Goal: Check status: Check status

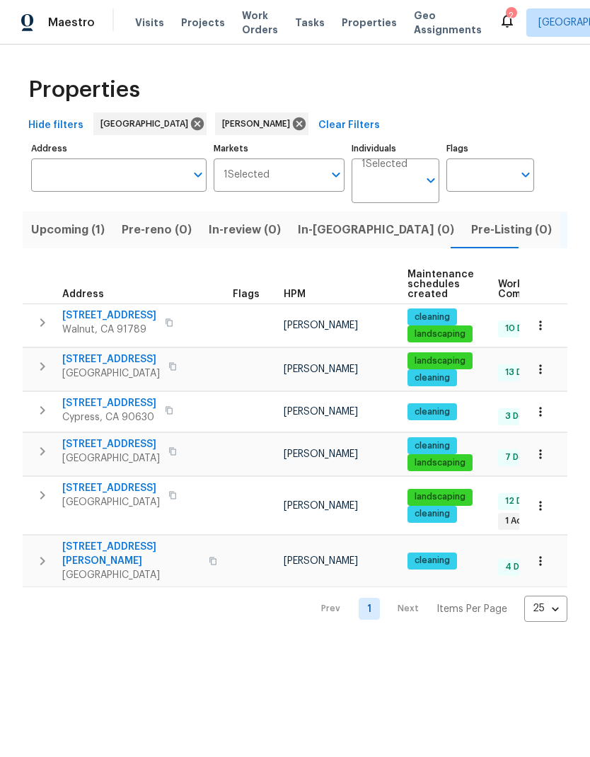
click at [129, 484] on span "[STREET_ADDRESS]" at bounding box center [111, 488] width 98 height 14
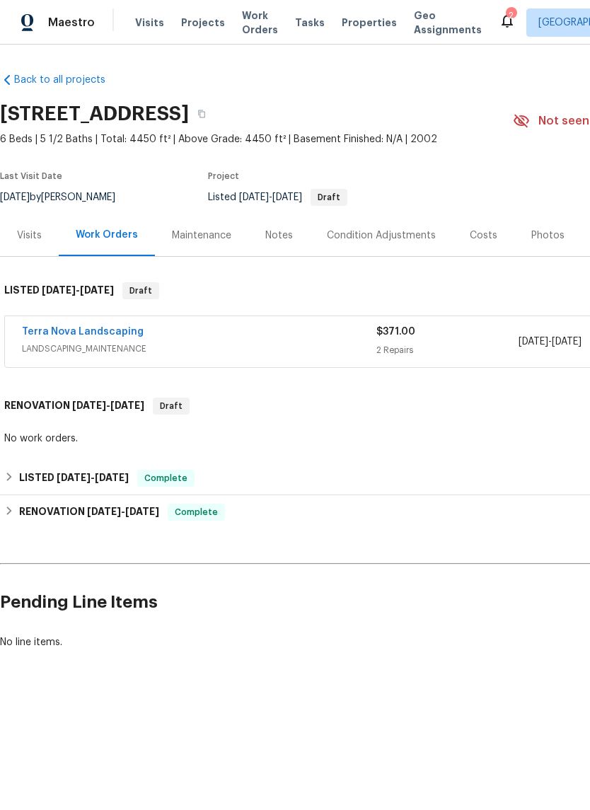
click at [100, 333] on link "Terra Nova Landscaping" at bounding box center [83, 332] width 122 height 10
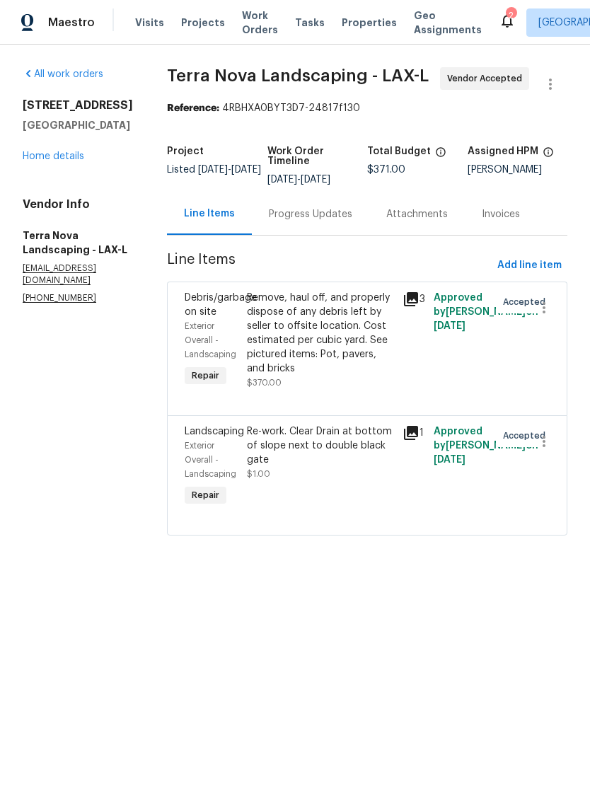
click at [404, 433] on icon at bounding box center [411, 433] width 14 height 14
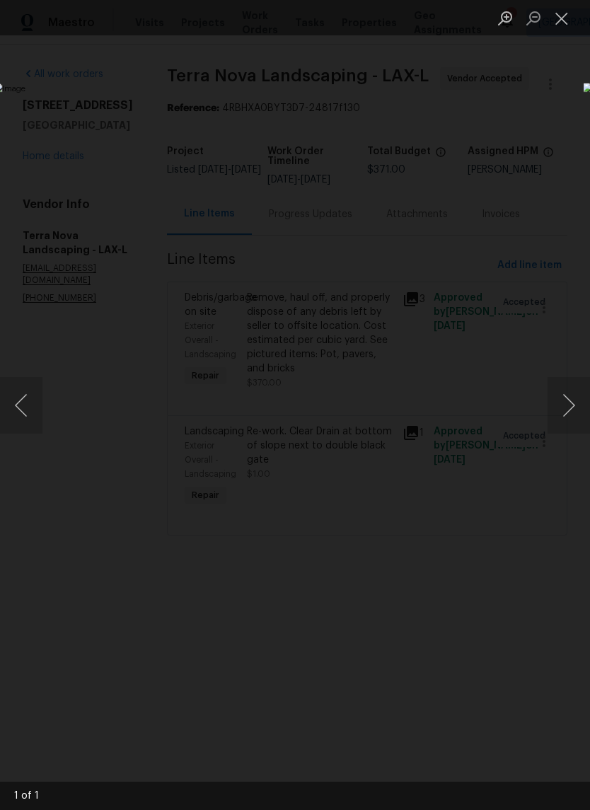
click at [566, 30] on button "Close lightbox" at bounding box center [561, 18] width 28 height 25
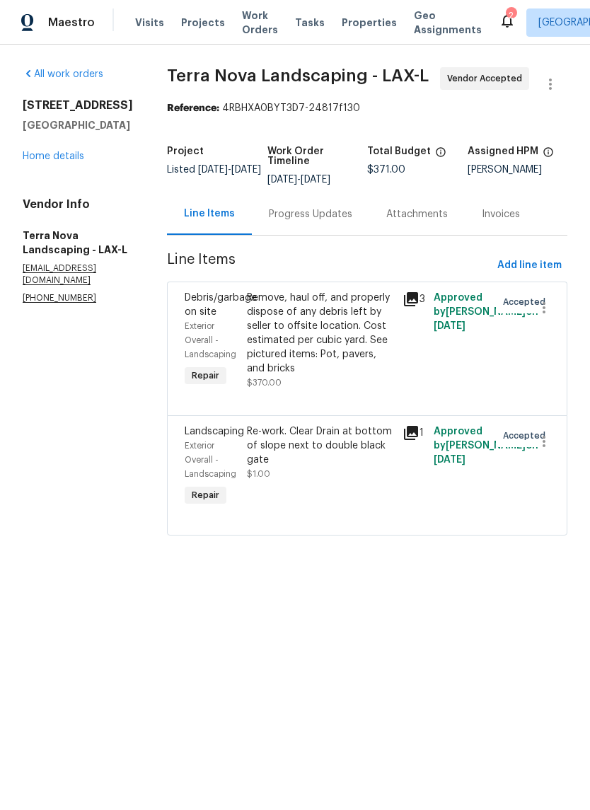
click at [335, 331] on div "Remove, haul off, and properly dispose of any debris left by seller to offsite …" at bounding box center [320, 333] width 147 height 85
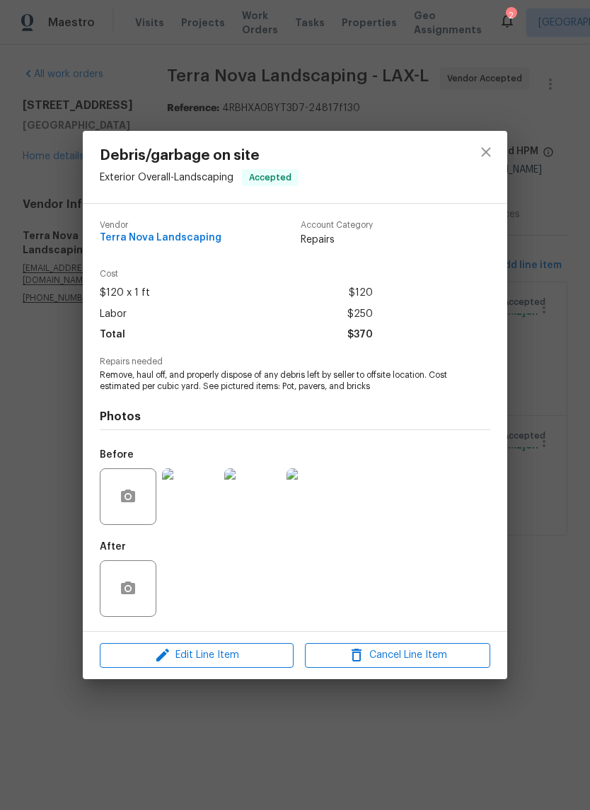
click at [52, 537] on div "Debris/garbage on site Exterior Overall - Landscaping Accepted Vendor Terra Nov…" at bounding box center [295, 405] width 590 height 810
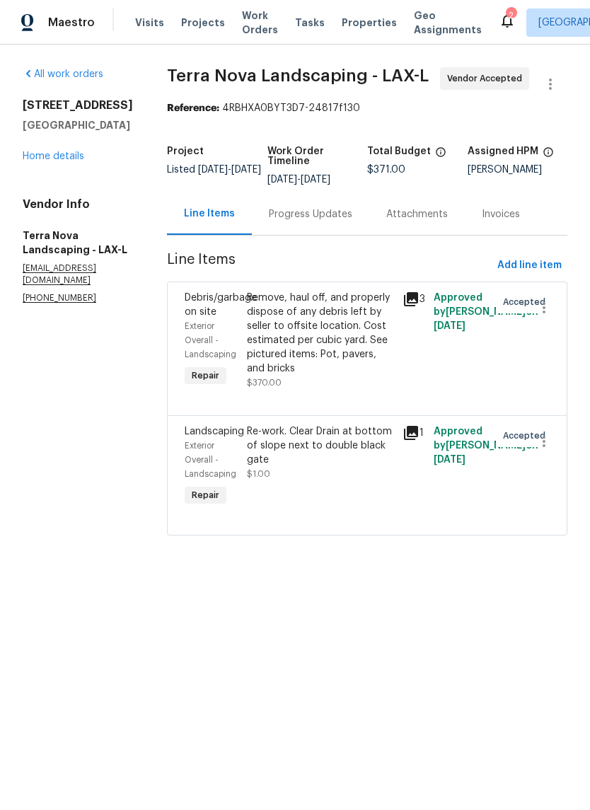
click at [281, 216] on div "Progress Updates" at bounding box center [310, 214] width 83 height 14
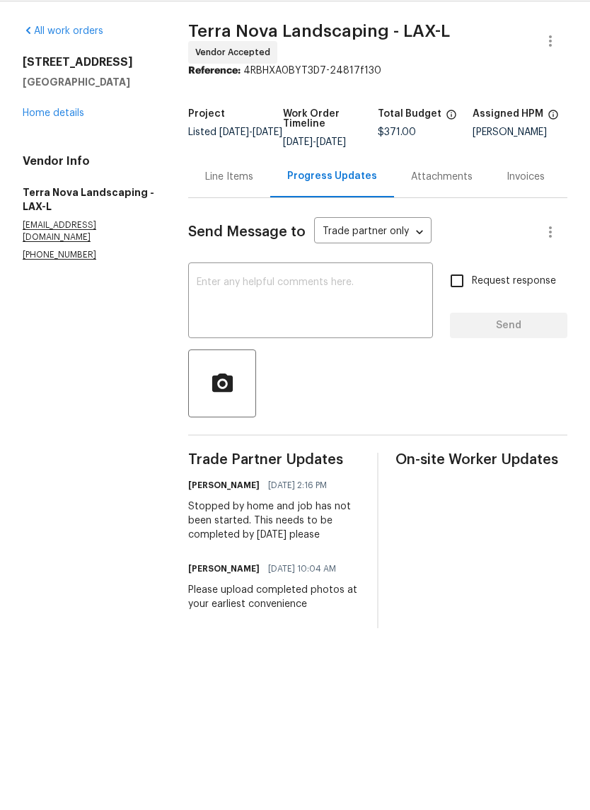
click at [54, 102] on div "15420 Olive Branch Dr La Mirada, CA 90638 Home details" at bounding box center [89, 130] width 132 height 65
click at [57, 151] on link "Home details" at bounding box center [54, 156] width 62 height 10
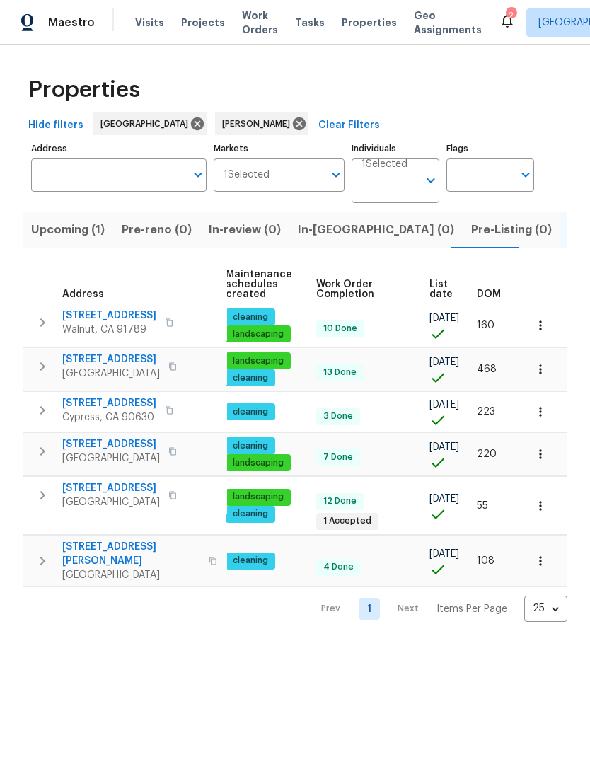
scroll to position [0, 182]
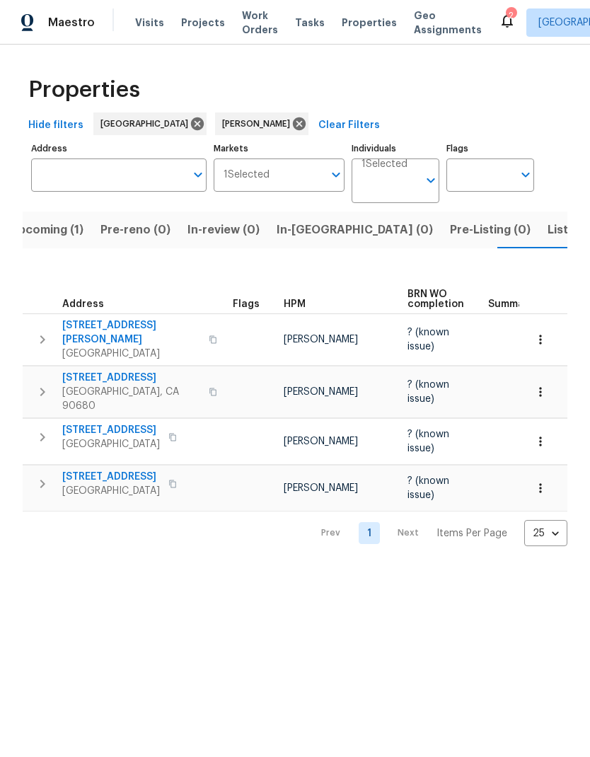
click at [547, 228] on span "Listed (6)" at bounding box center [574, 230] width 54 height 20
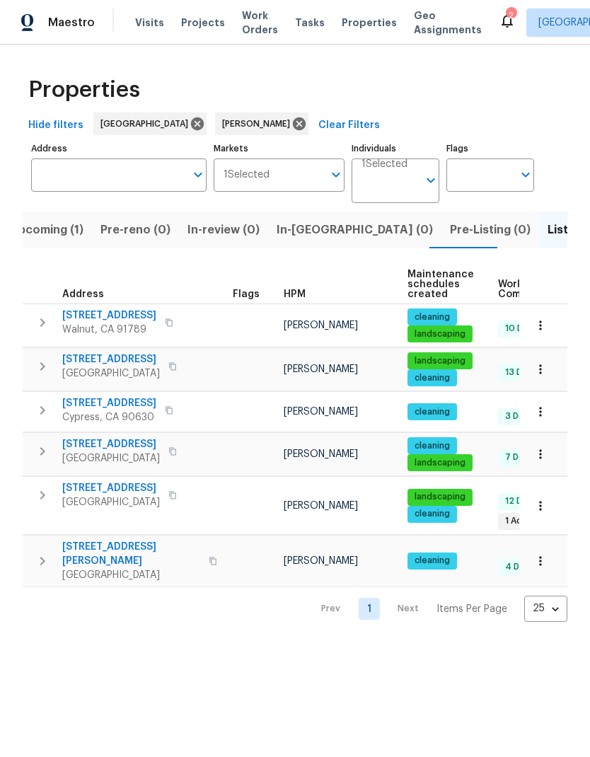
click at [50, 231] on span "Upcoming (1)" at bounding box center [47, 230] width 74 height 20
